Goal: Task Accomplishment & Management: Use online tool/utility

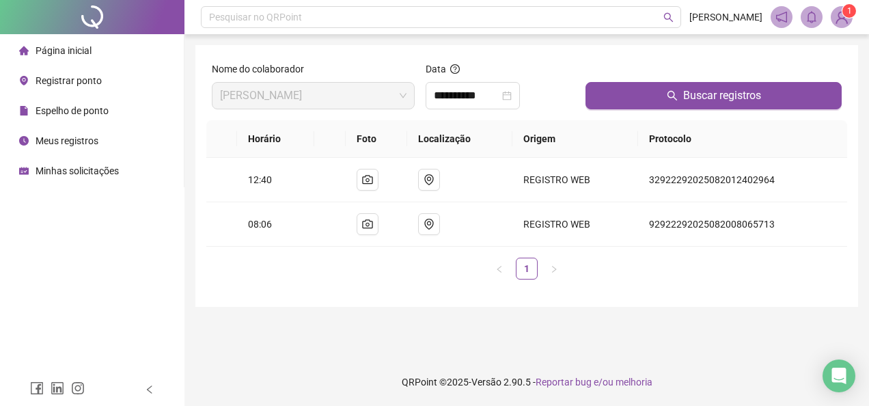
click at [82, 144] on span "Meus registros" at bounding box center [67, 140] width 63 height 11
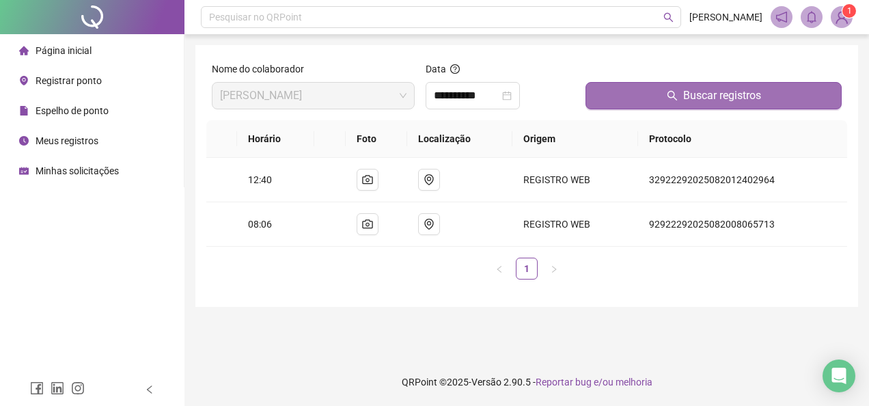
click at [738, 101] on span "Buscar registros" at bounding box center [722, 95] width 78 height 16
click at [650, 97] on button "Buscar registros" at bounding box center [713, 95] width 256 height 27
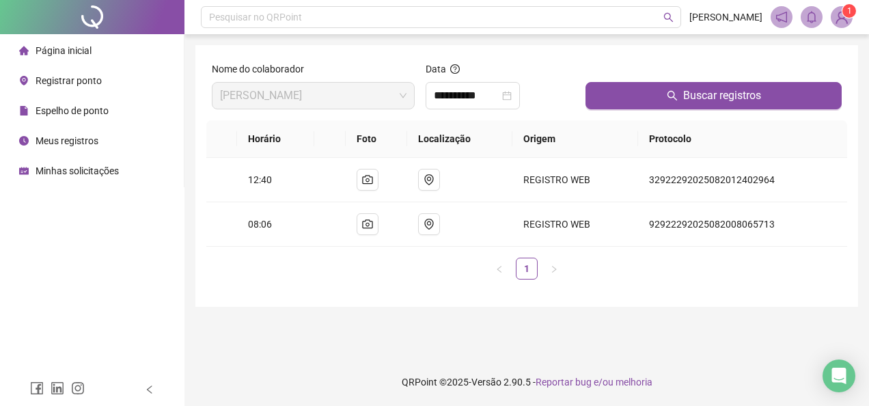
click at [71, 113] on span "Espelho de ponto" at bounding box center [72, 110] width 73 height 11
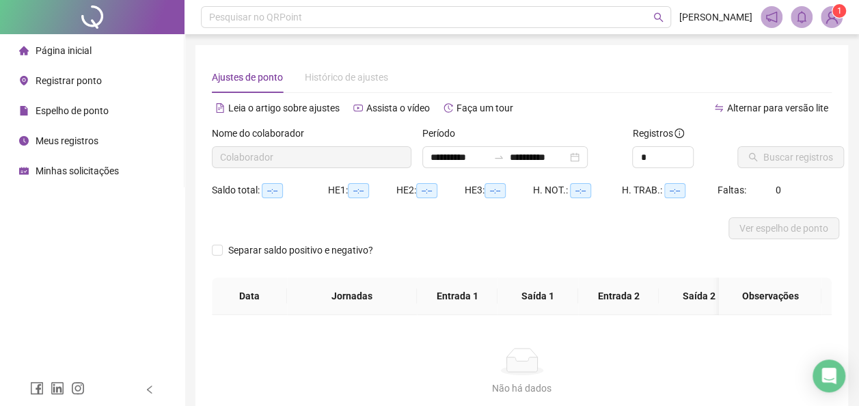
type input "**********"
click at [783, 156] on span "Buscar registros" at bounding box center [798, 157] width 70 height 15
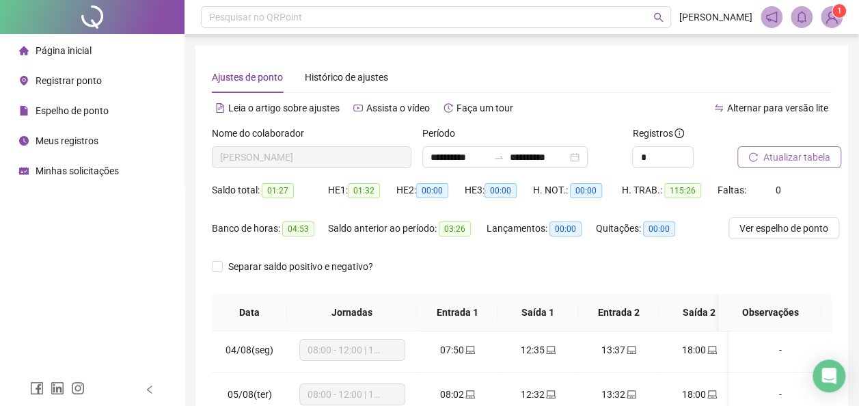
click at [82, 77] on span "Registrar ponto" at bounding box center [69, 80] width 66 height 11
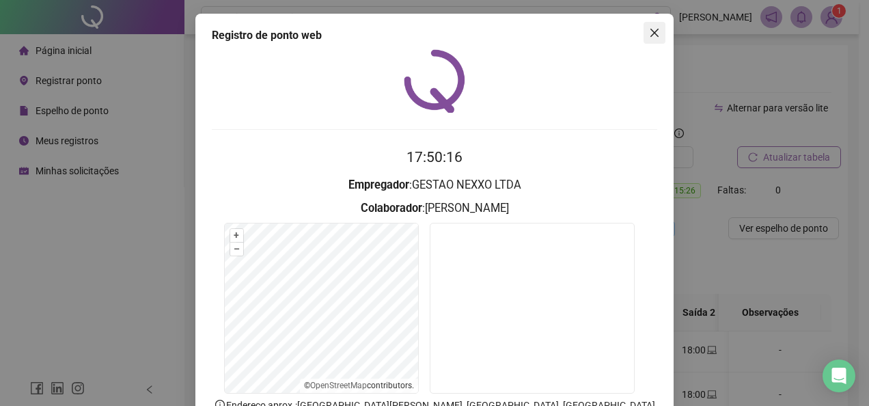
click at [644, 36] on span "Close" at bounding box center [655, 32] width 22 height 11
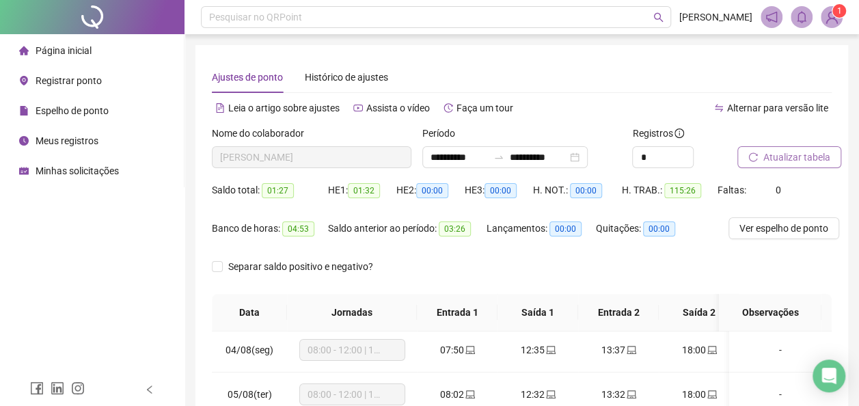
click at [83, 87] on div "Registrar ponto" at bounding box center [60, 80] width 83 height 27
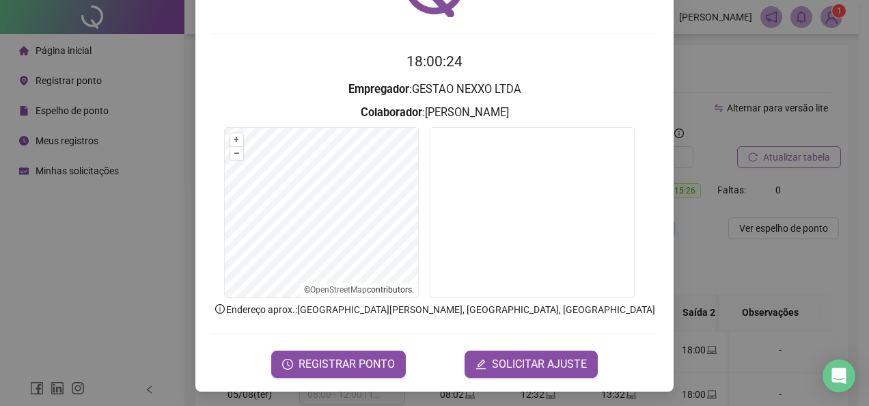
scroll to position [96, 0]
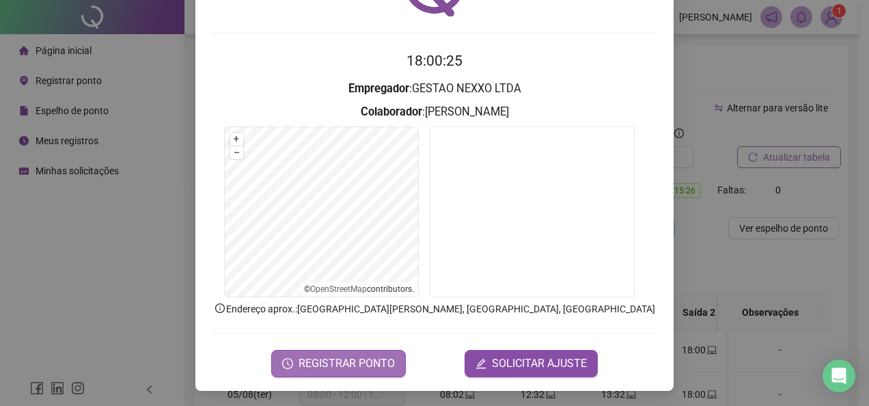
click at [337, 352] on button "REGISTRAR PONTO" at bounding box center [338, 363] width 135 height 27
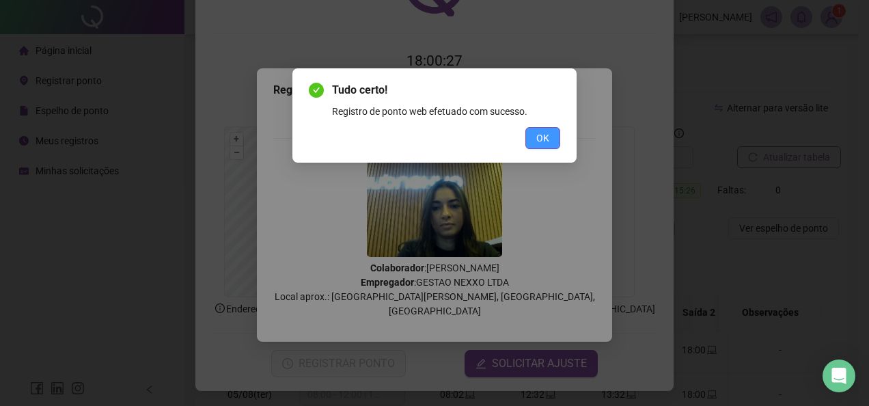
click at [532, 139] on button "OK" at bounding box center [542, 138] width 35 height 22
